Goal: Obtain resource: Download file/media

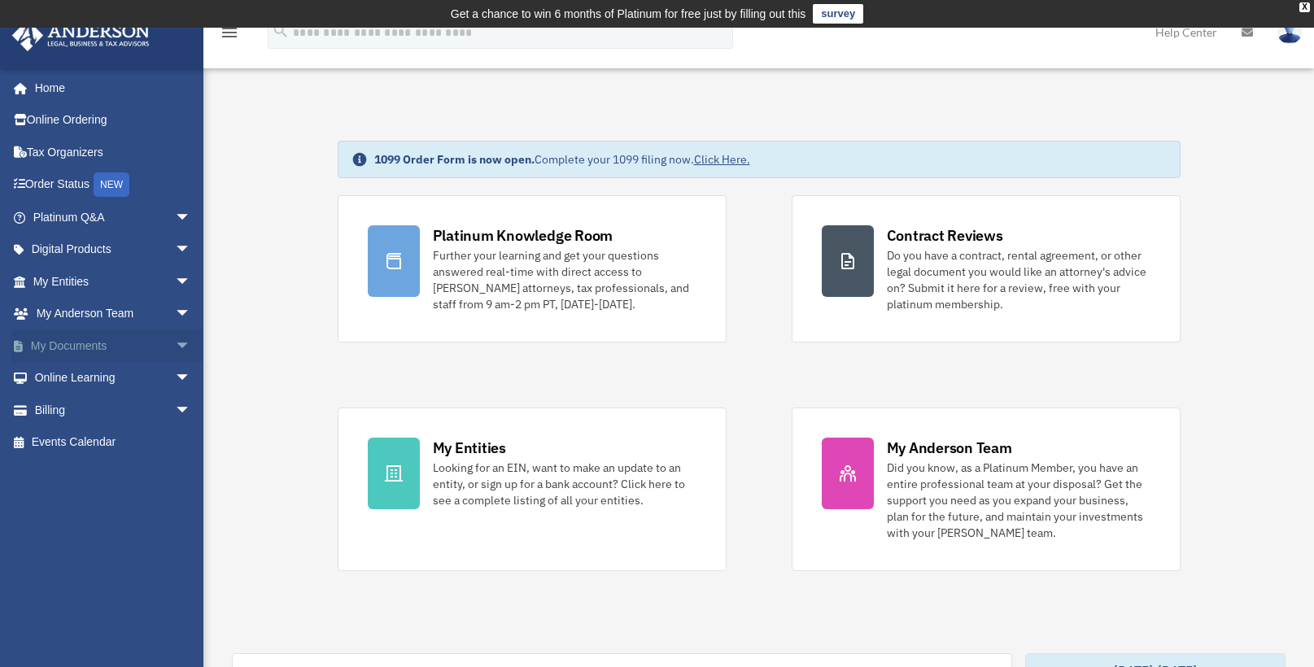
click at [86, 342] on link "My Documents arrow_drop_down" at bounding box center [113, 345] width 204 height 33
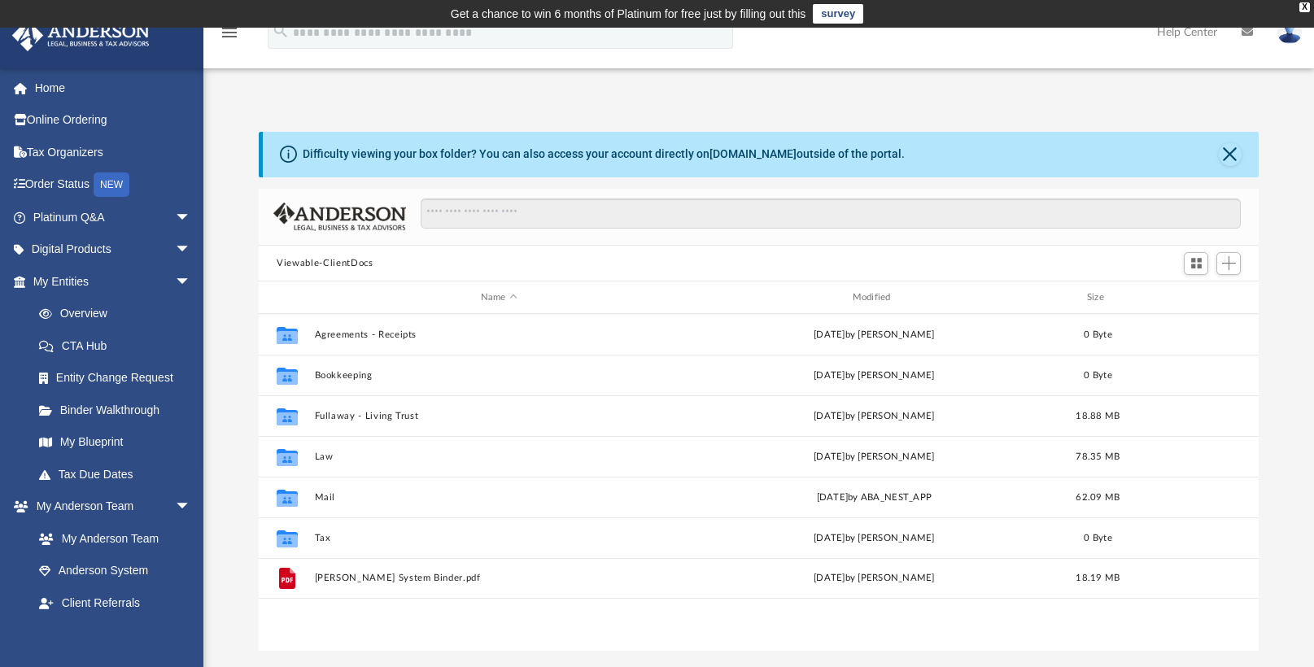
scroll to position [358, 987]
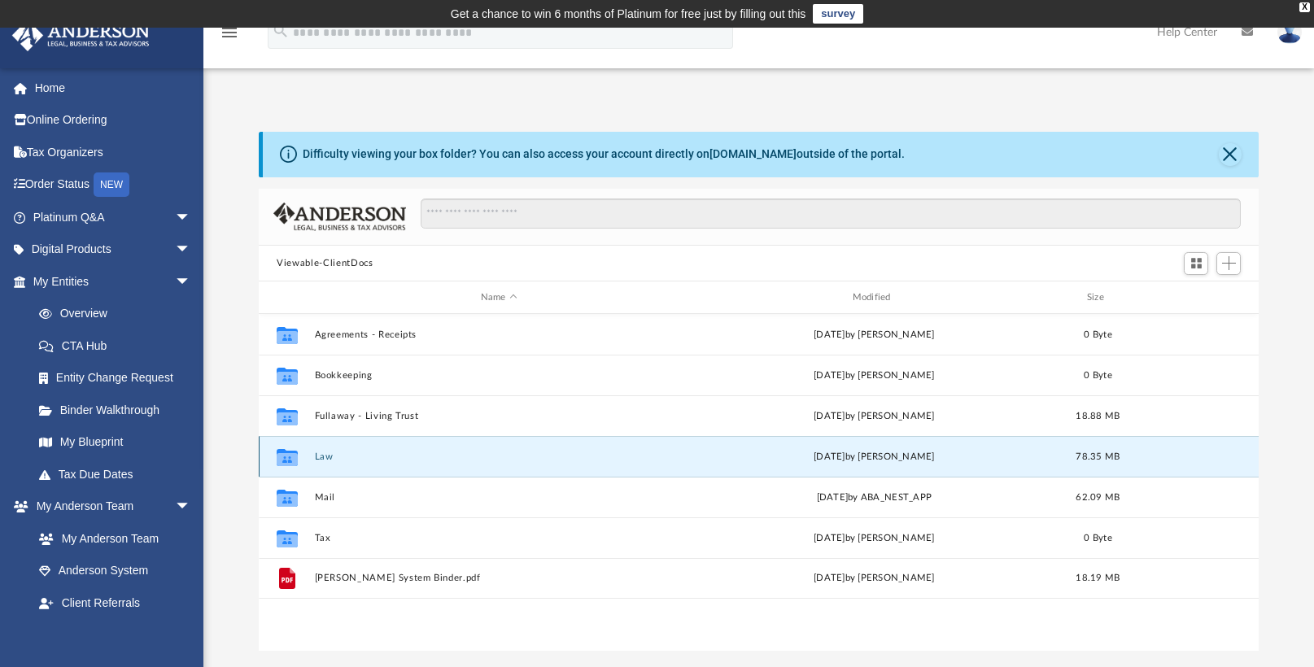
click at [333, 457] on button "Law" at bounding box center [499, 456] width 368 height 11
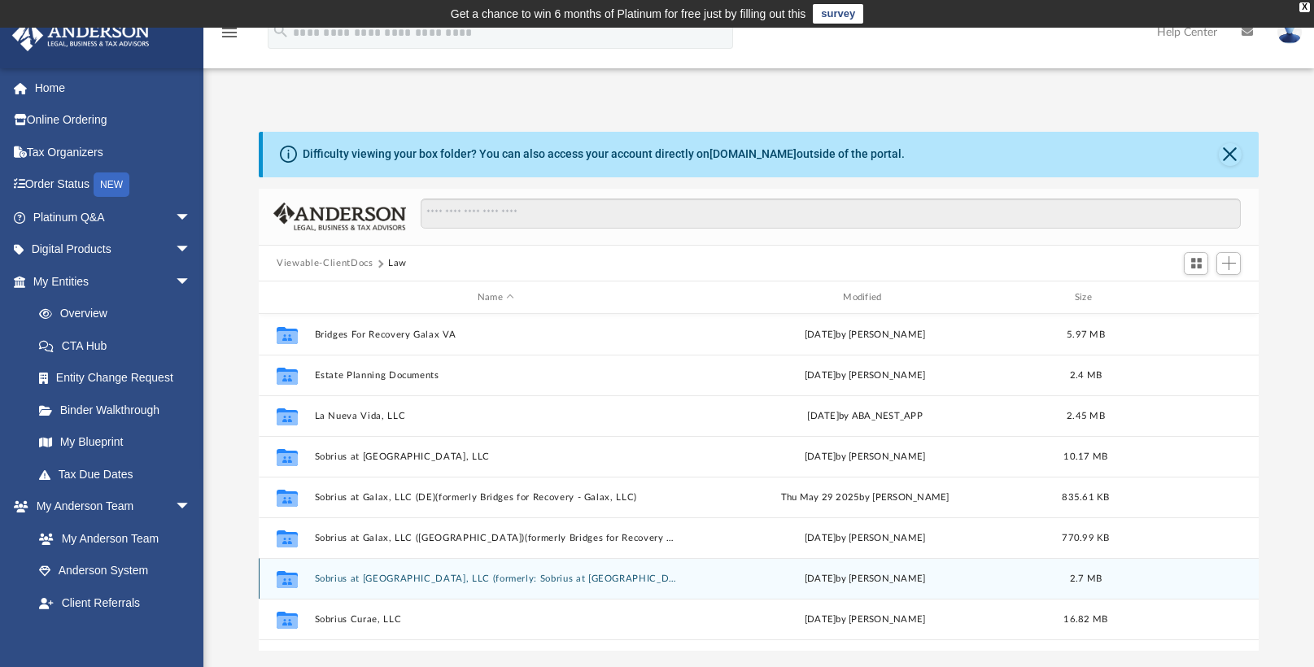
click at [403, 582] on button "Sobrius at [GEOGRAPHIC_DATA], LLC (formerly: Sobrius at [GEOGRAPHIC_DATA], LLC)" at bounding box center [496, 578] width 362 height 11
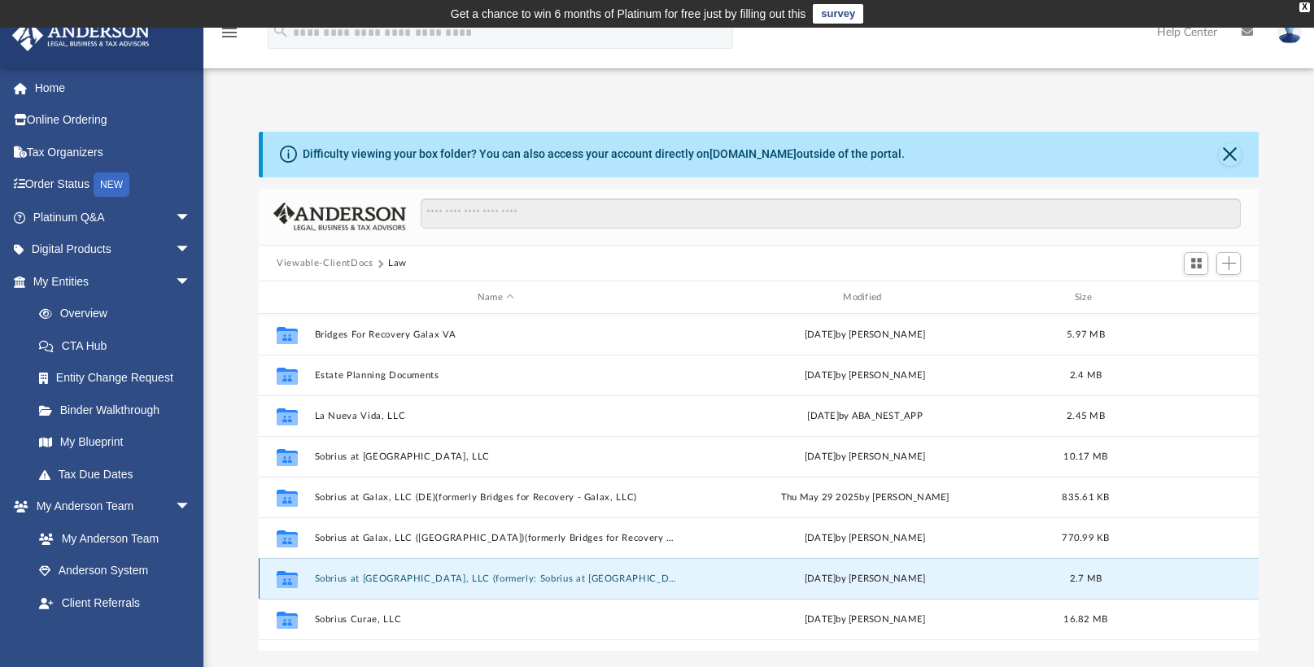
click at [403, 582] on button "Sobrius at [GEOGRAPHIC_DATA], LLC (formerly: Sobrius at [GEOGRAPHIC_DATA], LLC)" at bounding box center [496, 578] width 362 height 11
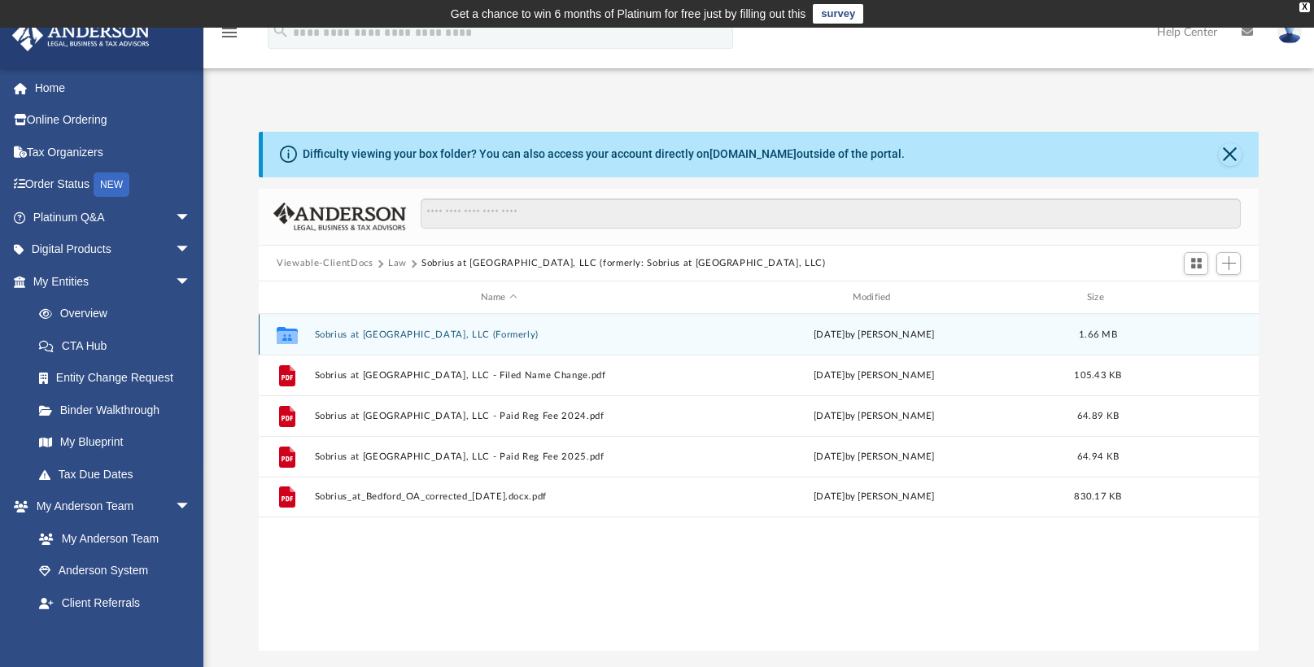
click at [399, 338] on button "Sobrius at [GEOGRAPHIC_DATA], LLC (Formerly)" at bounding box center [499, 334] width 368 height 11
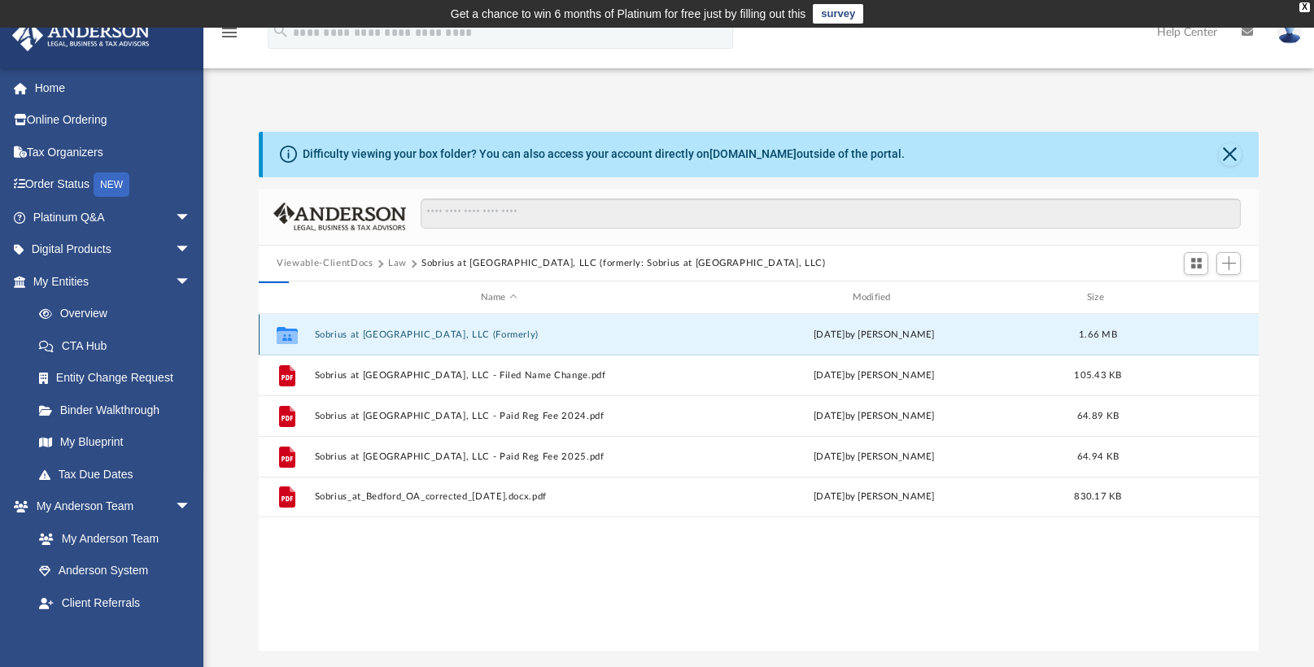
click at [399, 338] on button "Sobrius at [GEOGRAPHIC_DATA], LLC (Formerly)" at bounding box center [499, 334] width 368 height 11
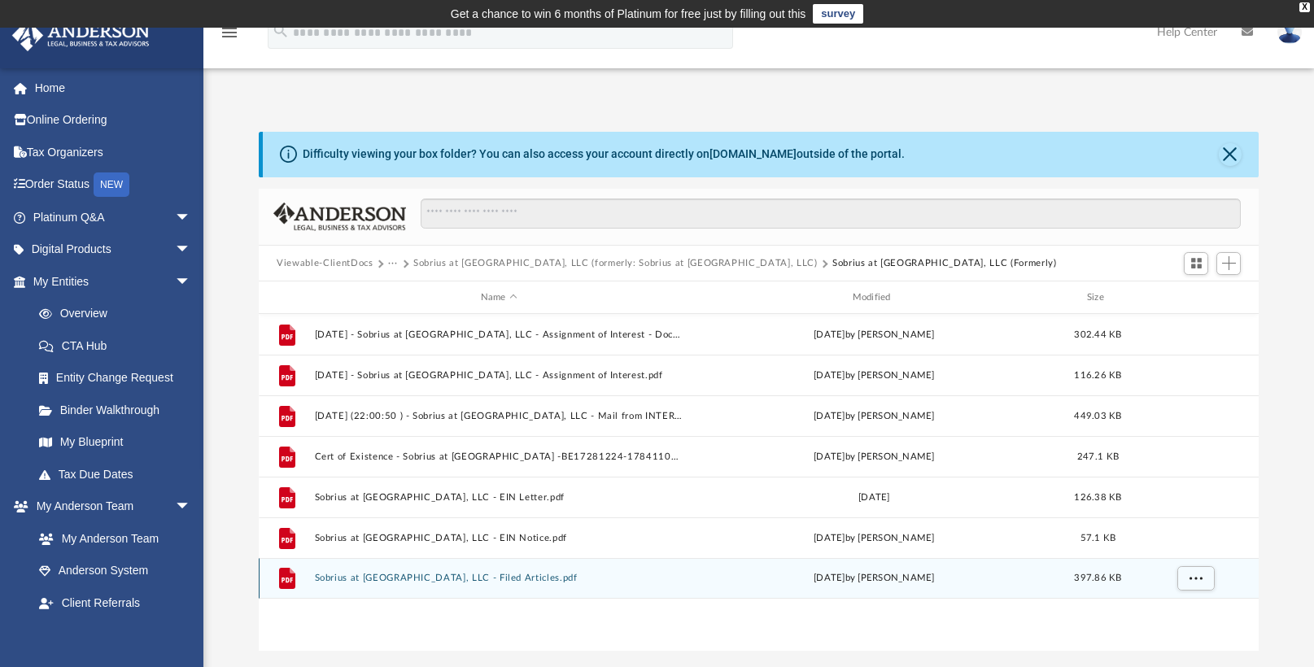
click at [443, 579] on button "Sobrius at [GEOGRAPHIC_DATA], LLC - Filed Articles.pdf" at bounding box center [499, 578] width 368 height 11
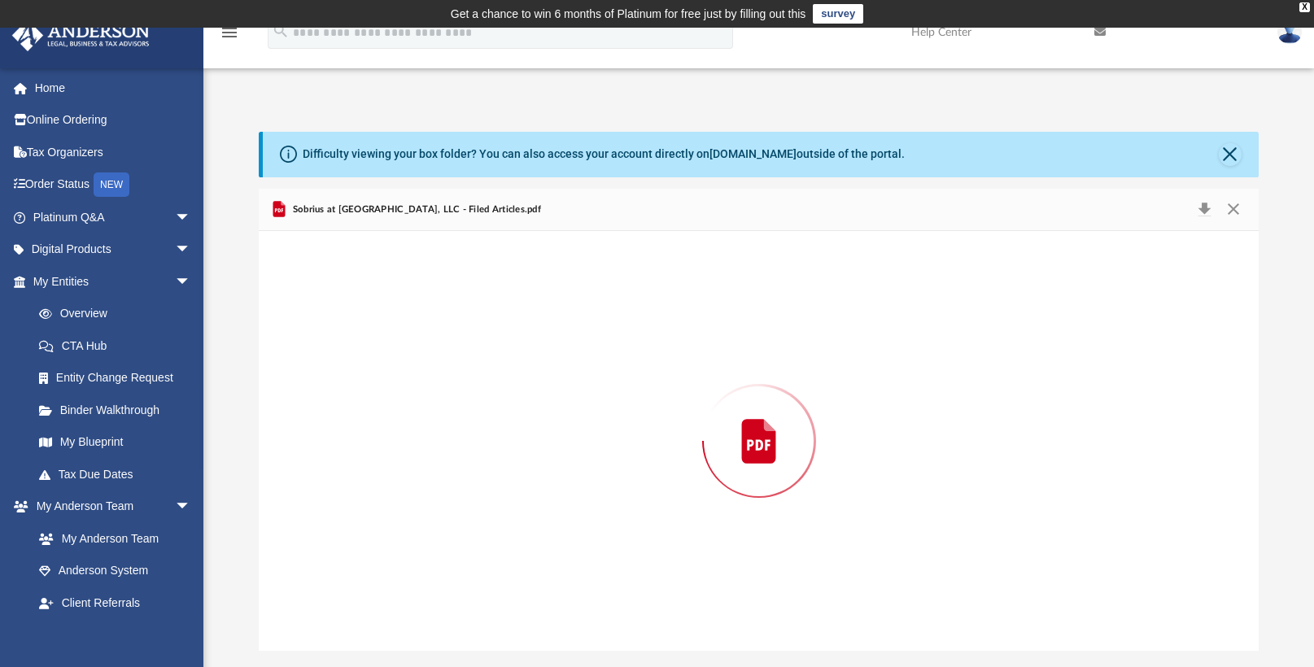
click at [443, 579] on div "Preview" at bounding box center [759, 441] width 1000 height 420
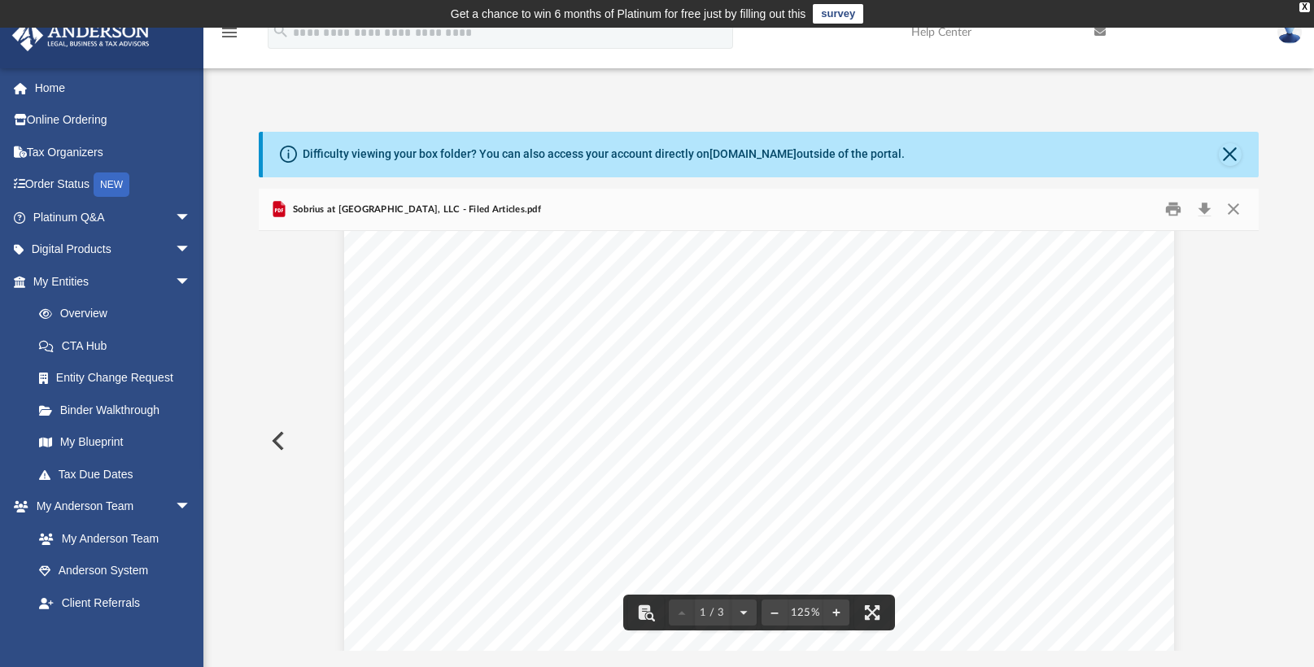
scroll to position [244, 0]
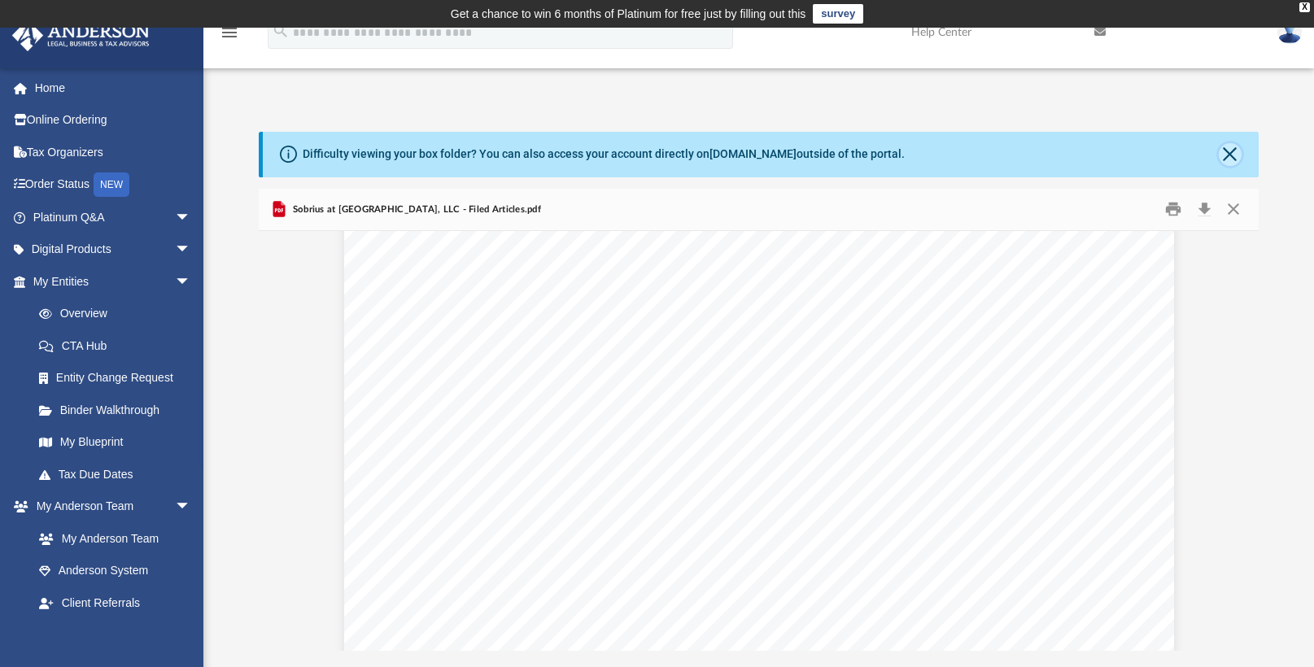
click at [1232, 161] on button "Close" at bounding box center [1230, 154] width 23 height 23
